Goal: Navigation & Orientation: Find specific page/section

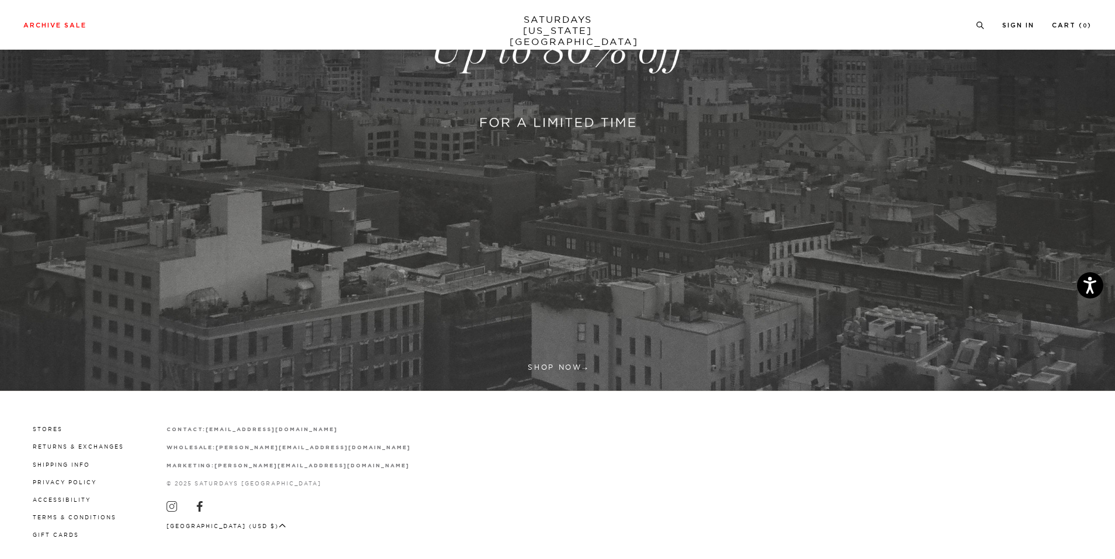
scroll to position [383, 0]
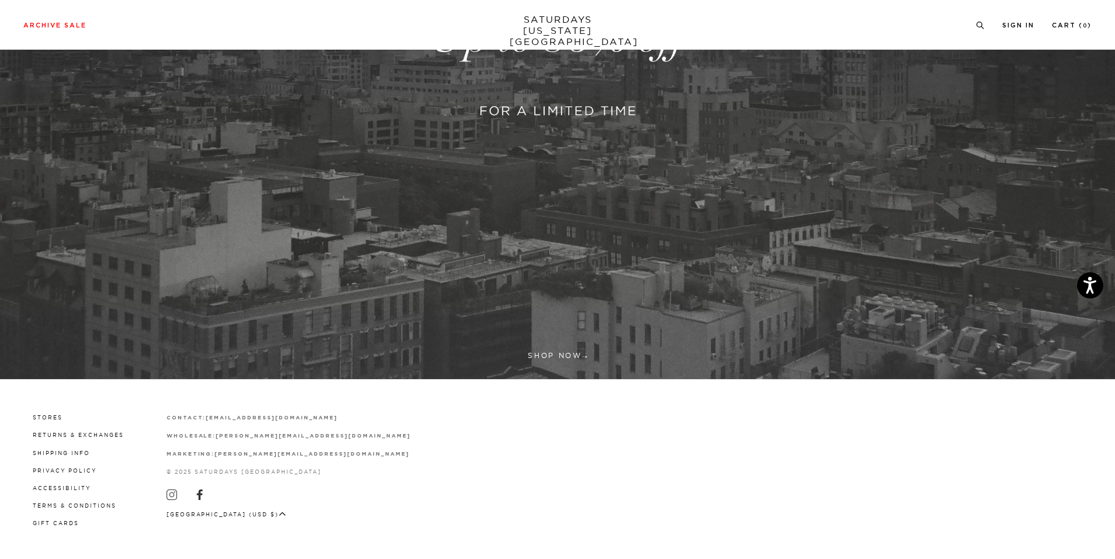
click at [581, 178] on link at bounding box center [557, 38] width 1115 height 682
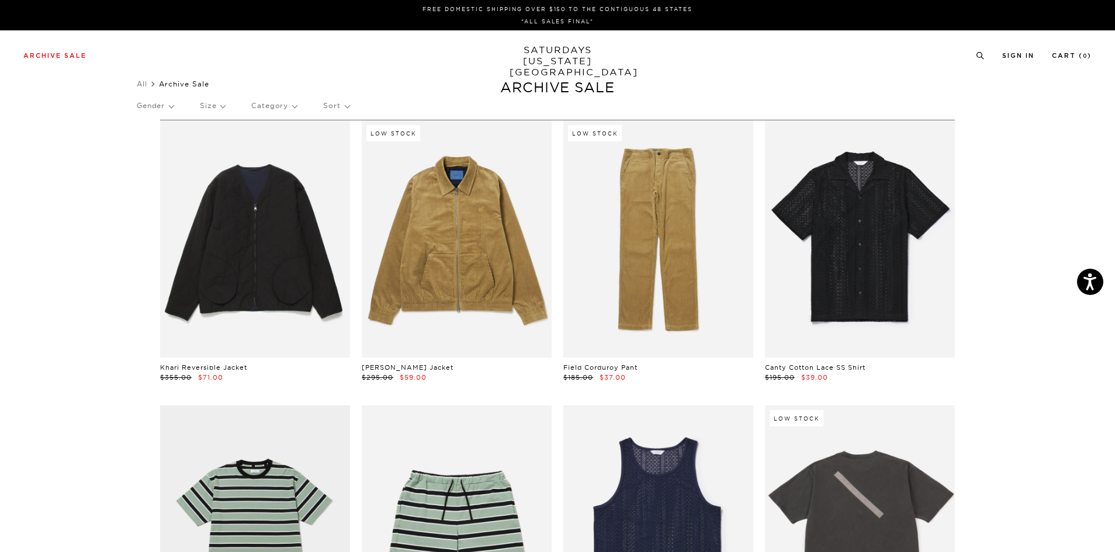
click at [220, 105] on p "Size" at bounding box center [212, 105] width 25 height 27
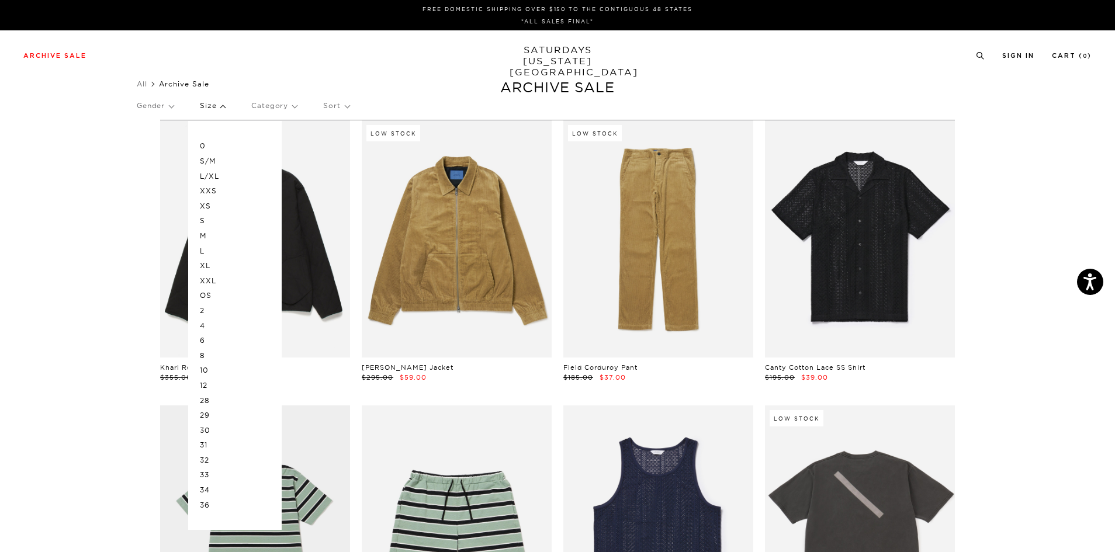
click at [218, 280] on p "XXL" at bounding box center [235, 280] width 70 height 15
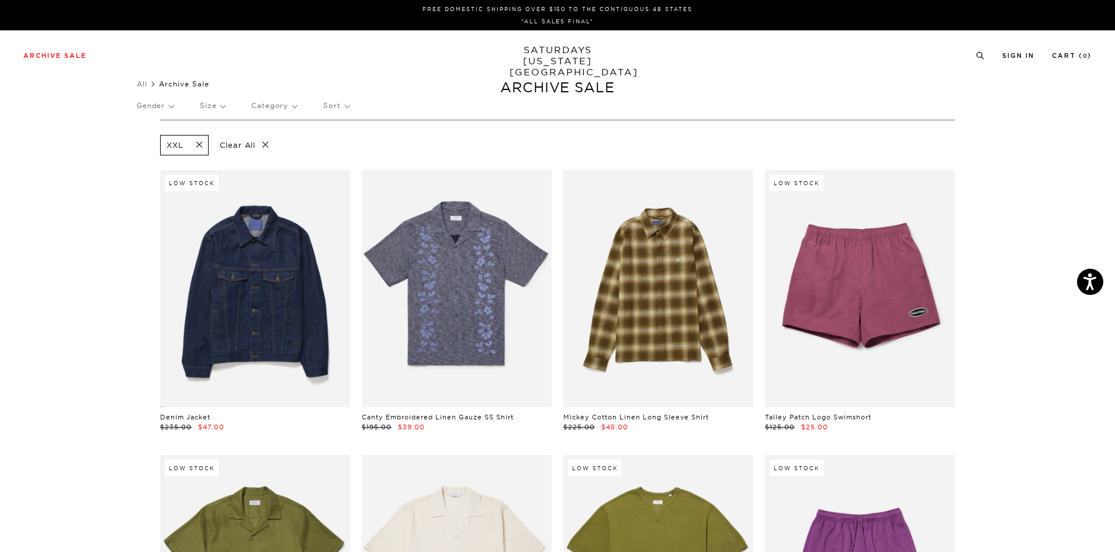
click at [221, 102] on p "Size" at bounding box center [212, 105] width 25 height 27
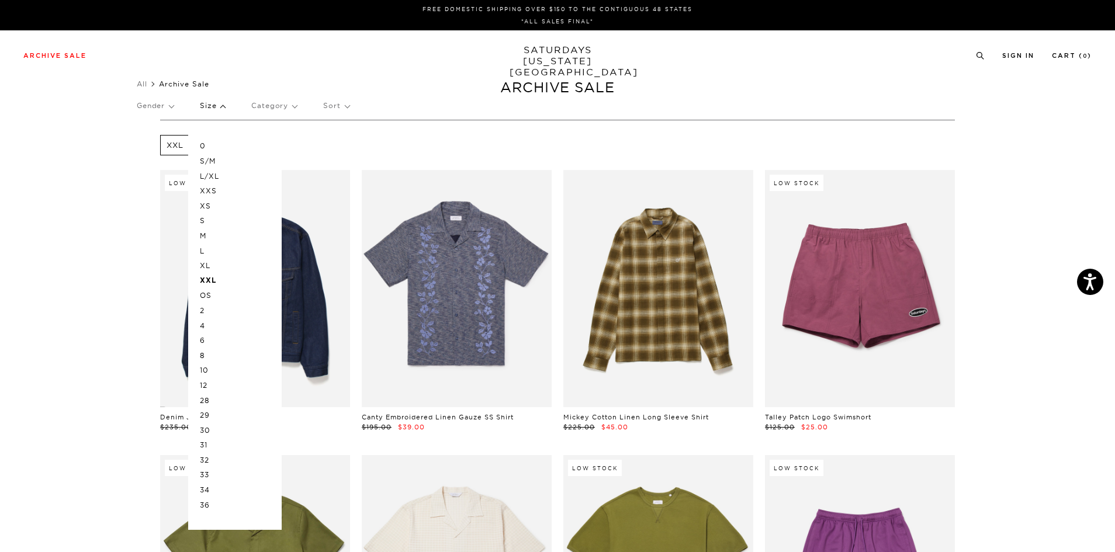
click at [215, 295] on p "OS" at bounding box center [235, 295] width 70 height 15
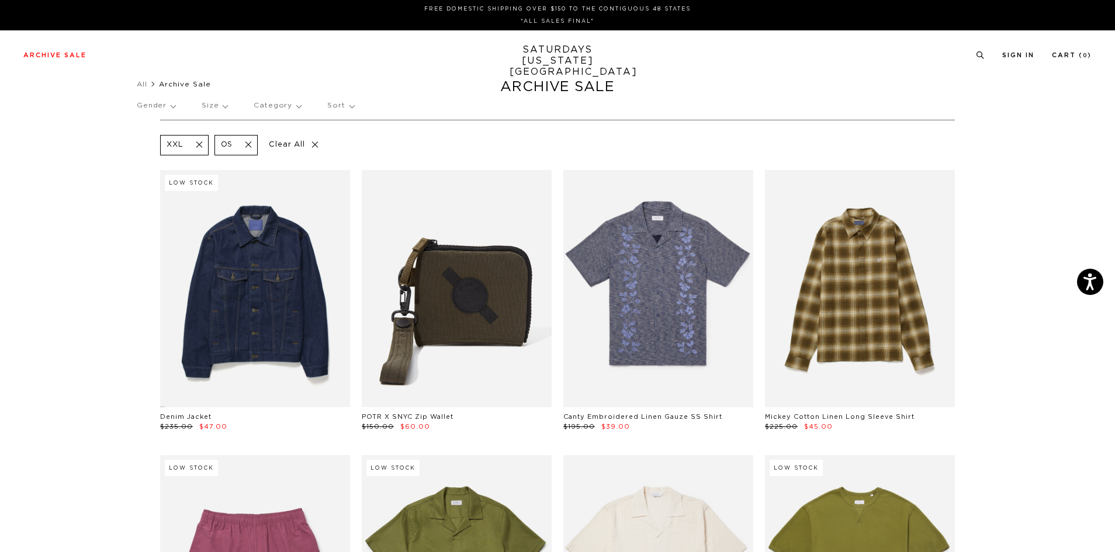
click at [209, 107] on p "Size" at bounding box center [215, 105] width 26 height 27
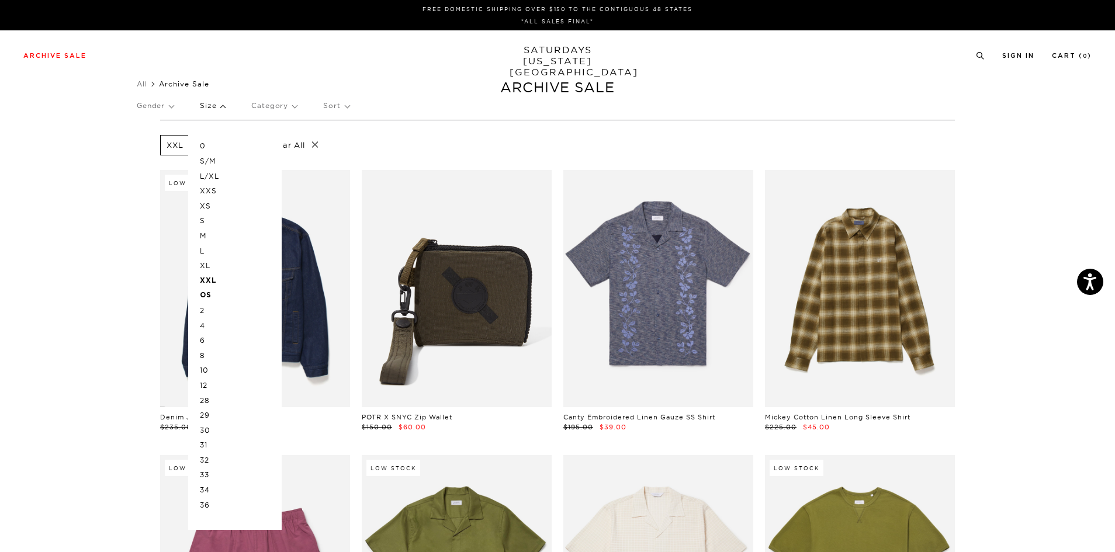
click at [213, 510] on p "36" at bounding box center [235, 505] width 70 height 15
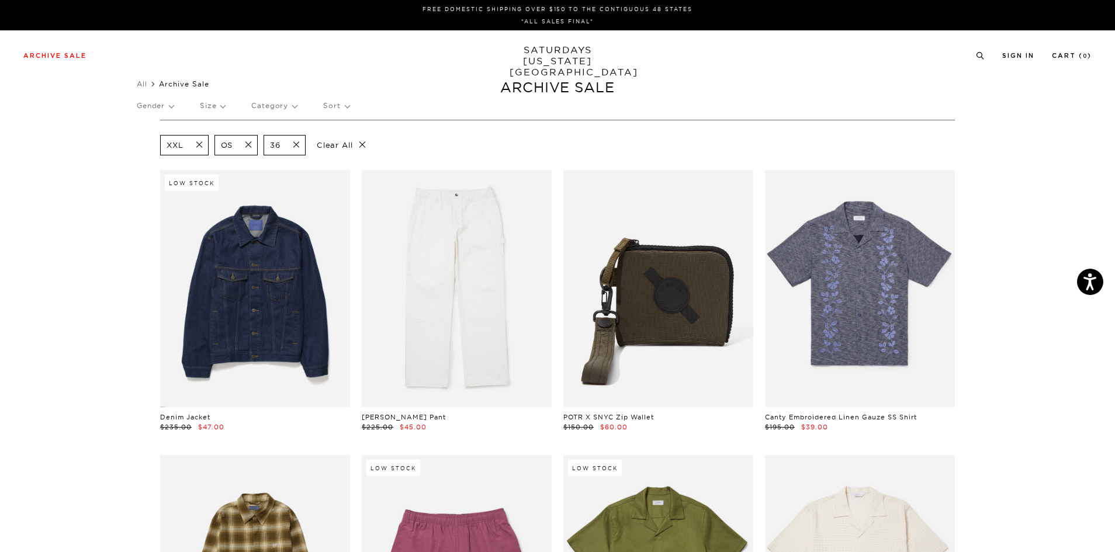
click at [552, 47] on link "SATURDAYS [US_STATE][GEOGRAPHIC_DATA]" at bounding box center [557, 60] width 96 height 33
